Goal: Task Accomplishment & Management: Use online tool/utility

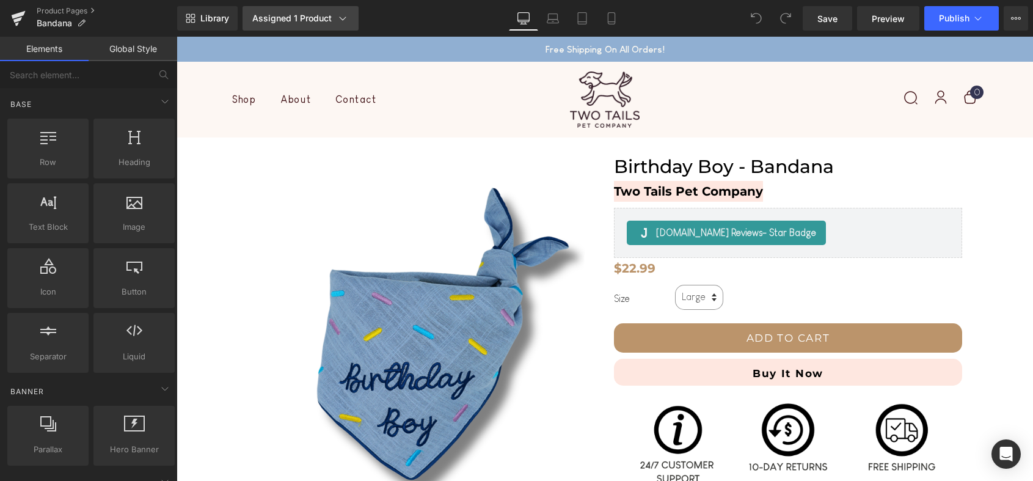
click at [290, 21] on div "Assigned 1 Product" at bounding box center [300, 18] width 97 height 12
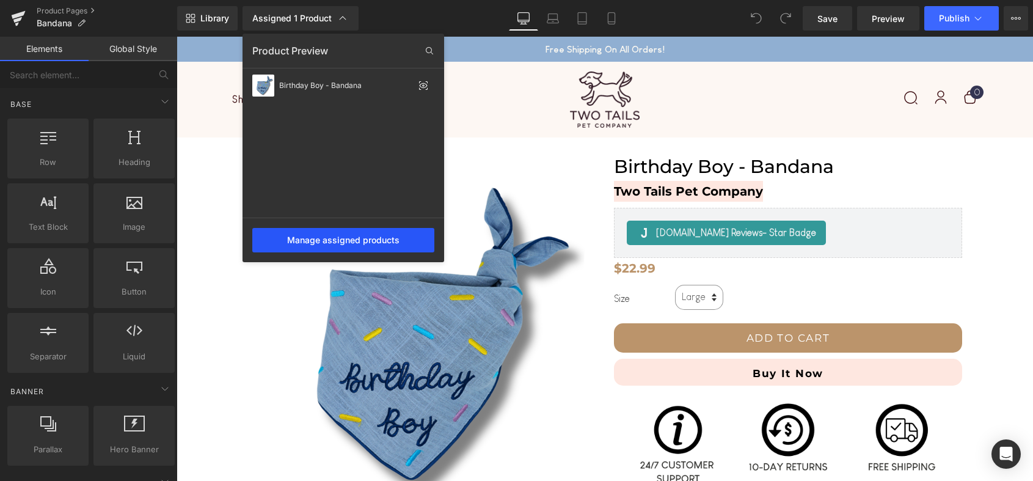
click at [339, 241] on div "Manage assigned products" at bounding box center [343, 240] width 182 height 24
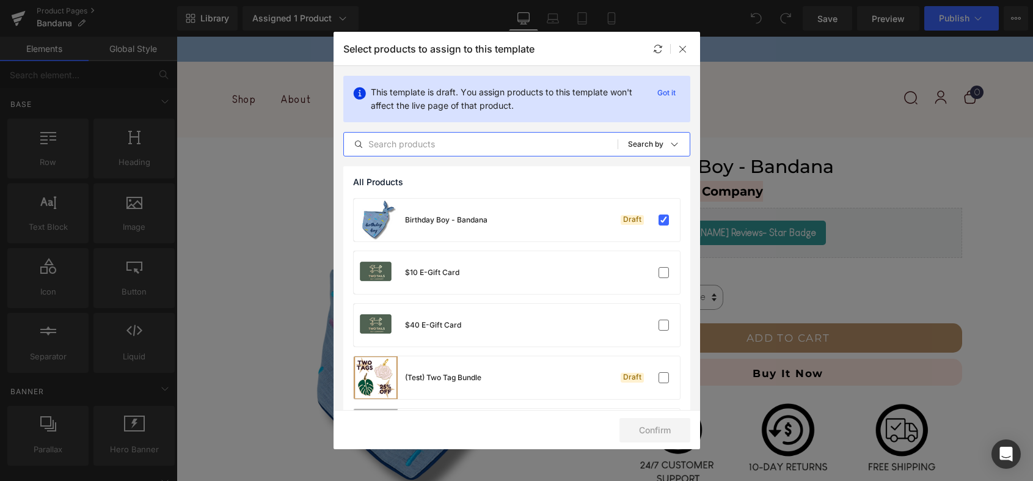
click at [497, 148] on input "text" at bounding box center [481, 144] width 274 height 15
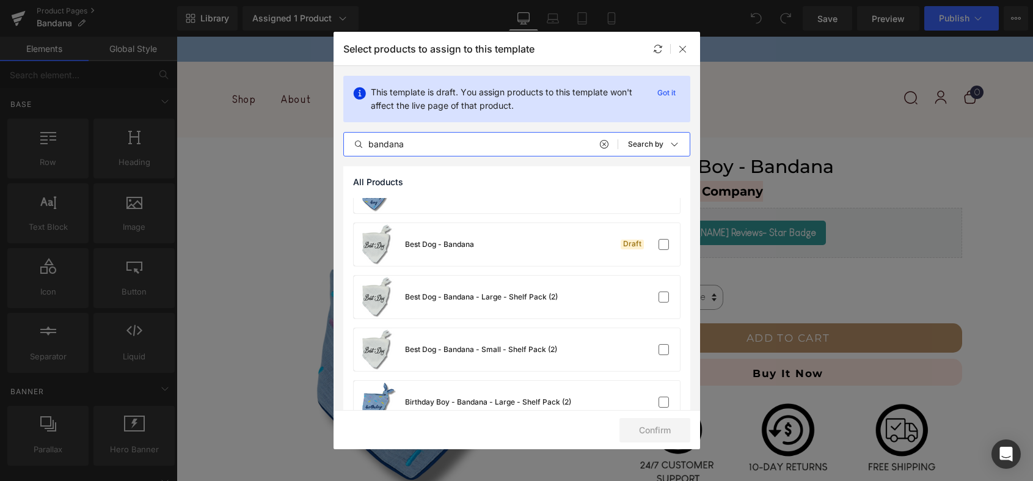
scroll to position [52, 0]
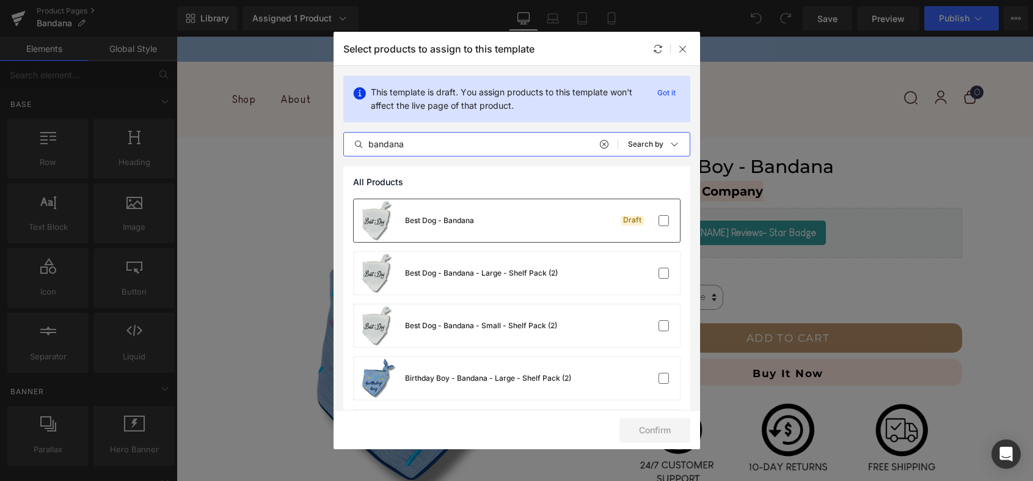
type input "bandana"
click at [610, 224] on div "Best Dog - Bandana Draft" at bounding box center [517, 220] width 326 height 43
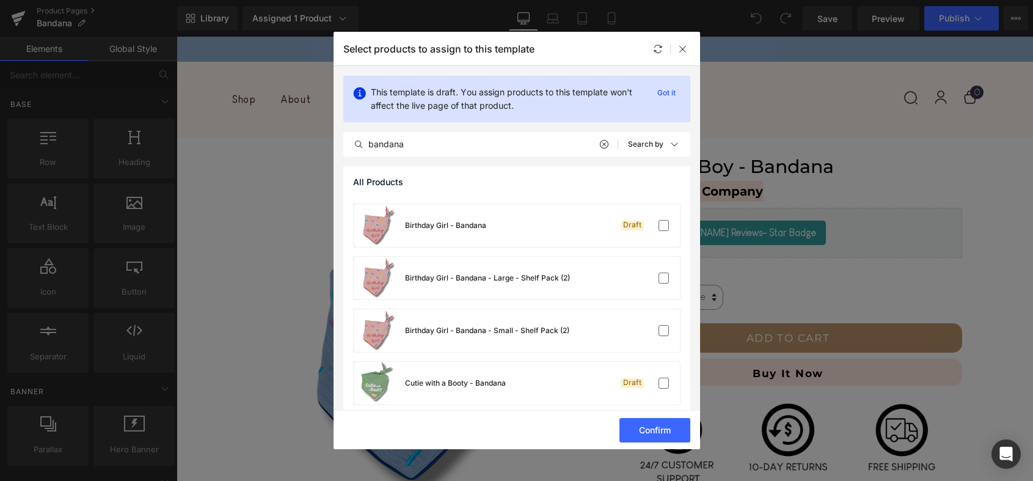
click at [610, 224] on div "Birthday Girl - Bandana Draft" at bounding box center [517, 225] width 326 height 43
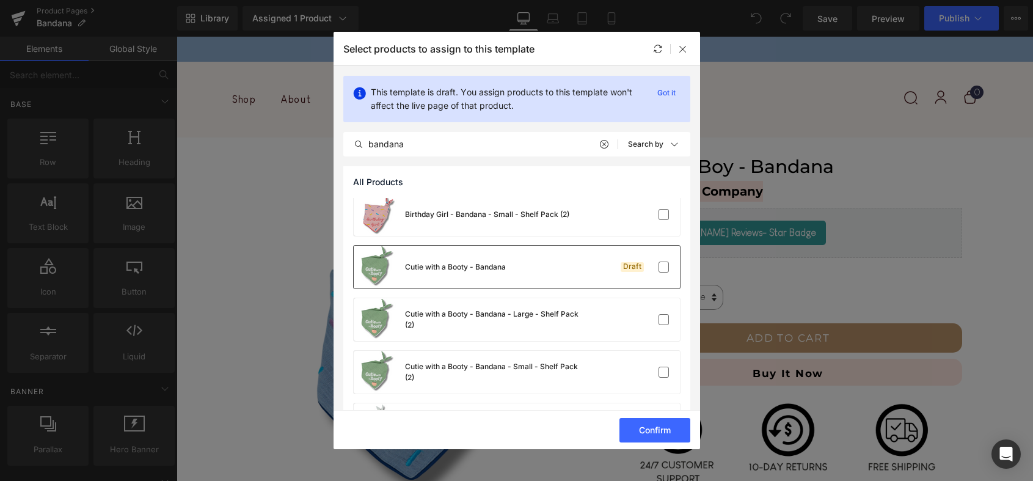
click at [612, 260] on div "Cutie with a Booty - Bandana Draft" at bounding box center [517, 267] width 326 height 43
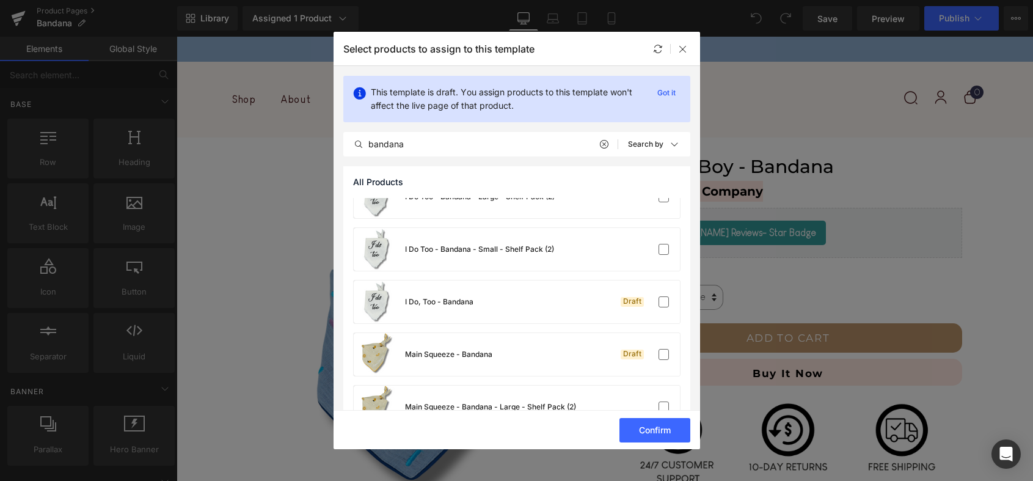
scroll to position [702, 0]
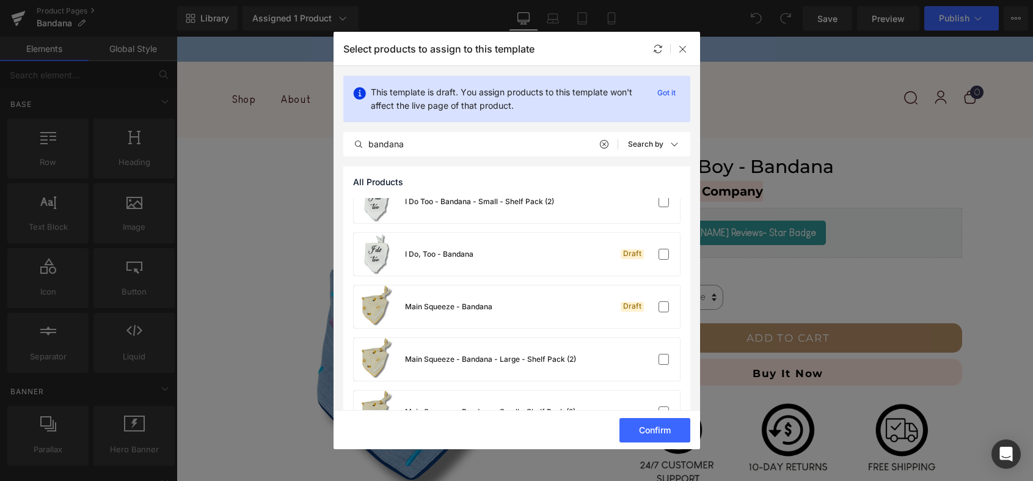
click at [616, 260] on div "Draft" at bounding box center [643, 254] width 54 height 12
click at [609, 303] on div "Main Squeeze - Bandana Draft" at bounding box center [517, 306] width 326 height 43
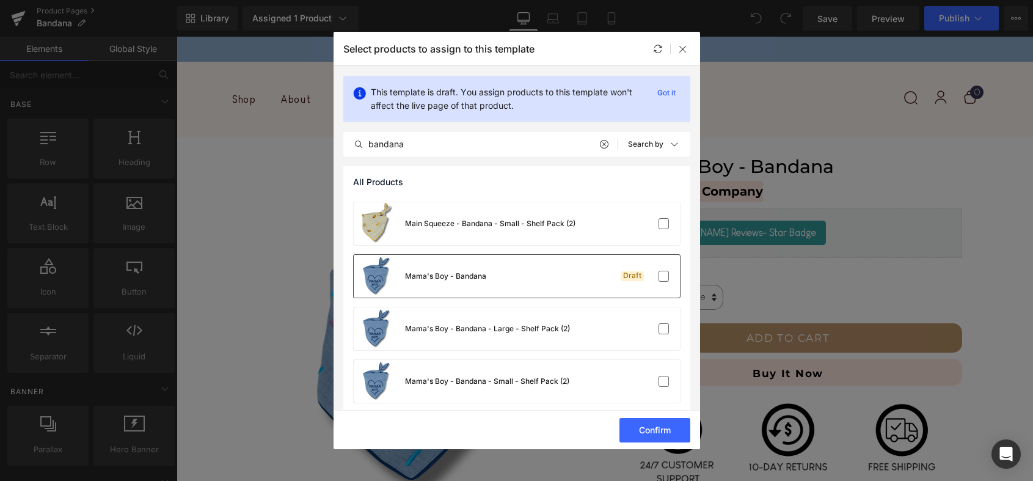
click at [613, 285] on div "Mama's Boy - Bandana Draft" at bounding box center [517, 276] width 326 height 43
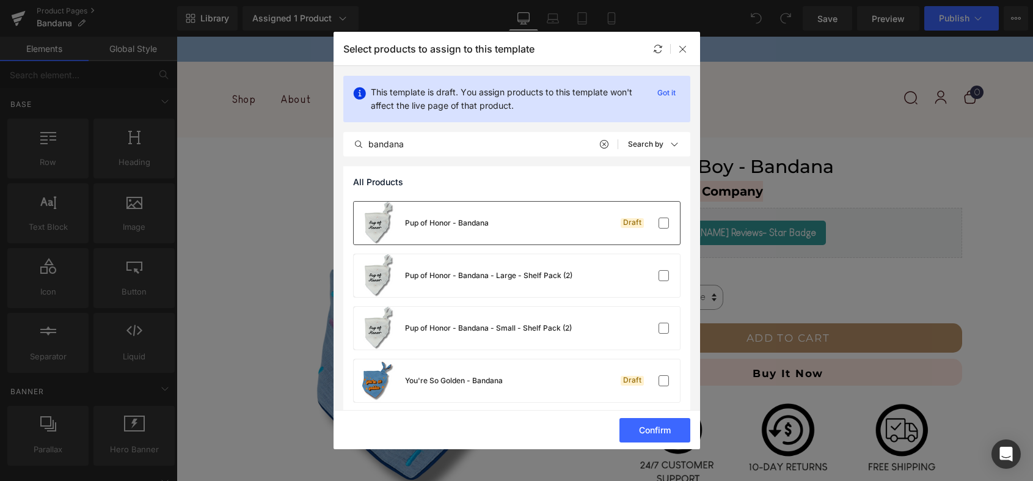
click at [610, 233] on div "Pup of Honor - Bandana Draft" at bounding box center [517, 223] width 326 height 43
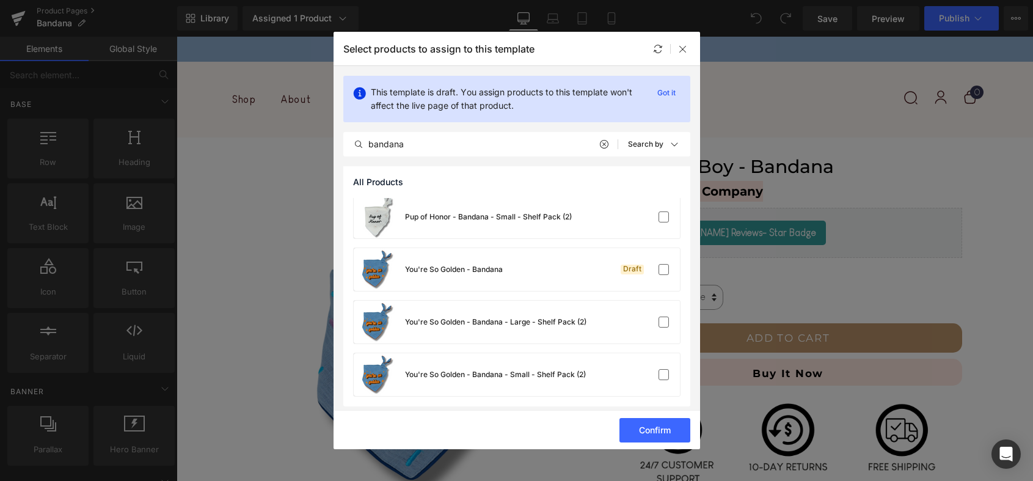
scroll to position [1215, 0]
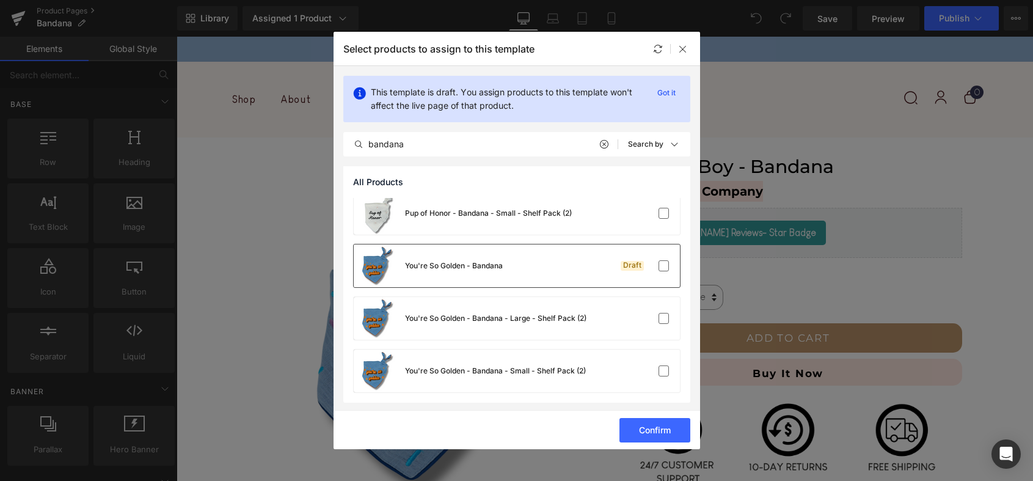
click at [607, 258] on div "You're So Golden - Bandana Draft" at bounding box center [517, 265] width 326 height 43
click at [646, 439] on button "Confirm" at bounding box center [655, 430] width 71 height 24
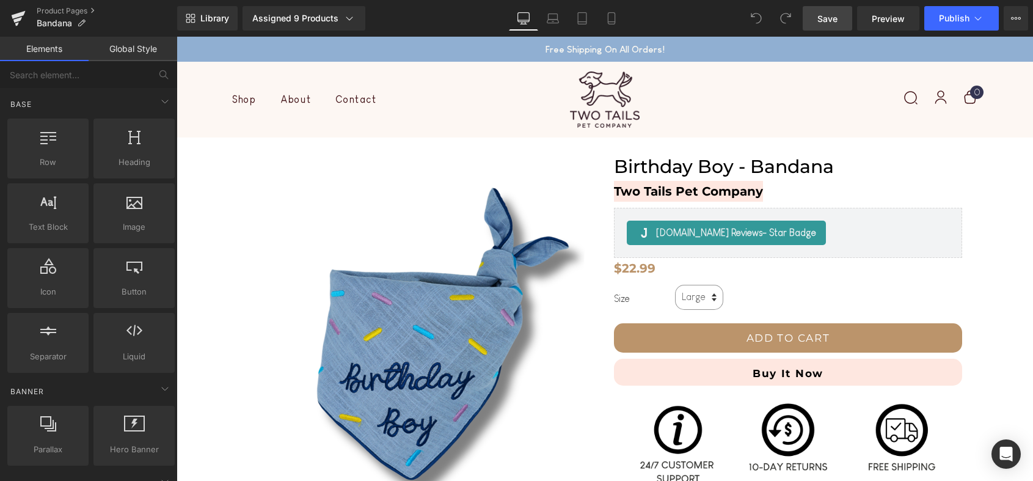
click at [830, 25] on link "Save" at bounding box center [827, 18] width 49 height 24
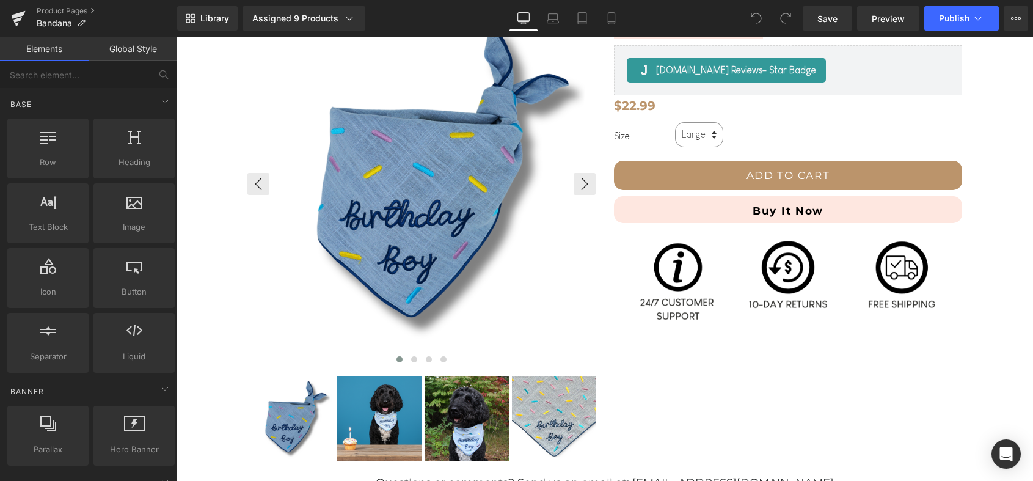
scroll to position [0, 0]
